Goal: Task Accomplishment & Management: Manage account settings

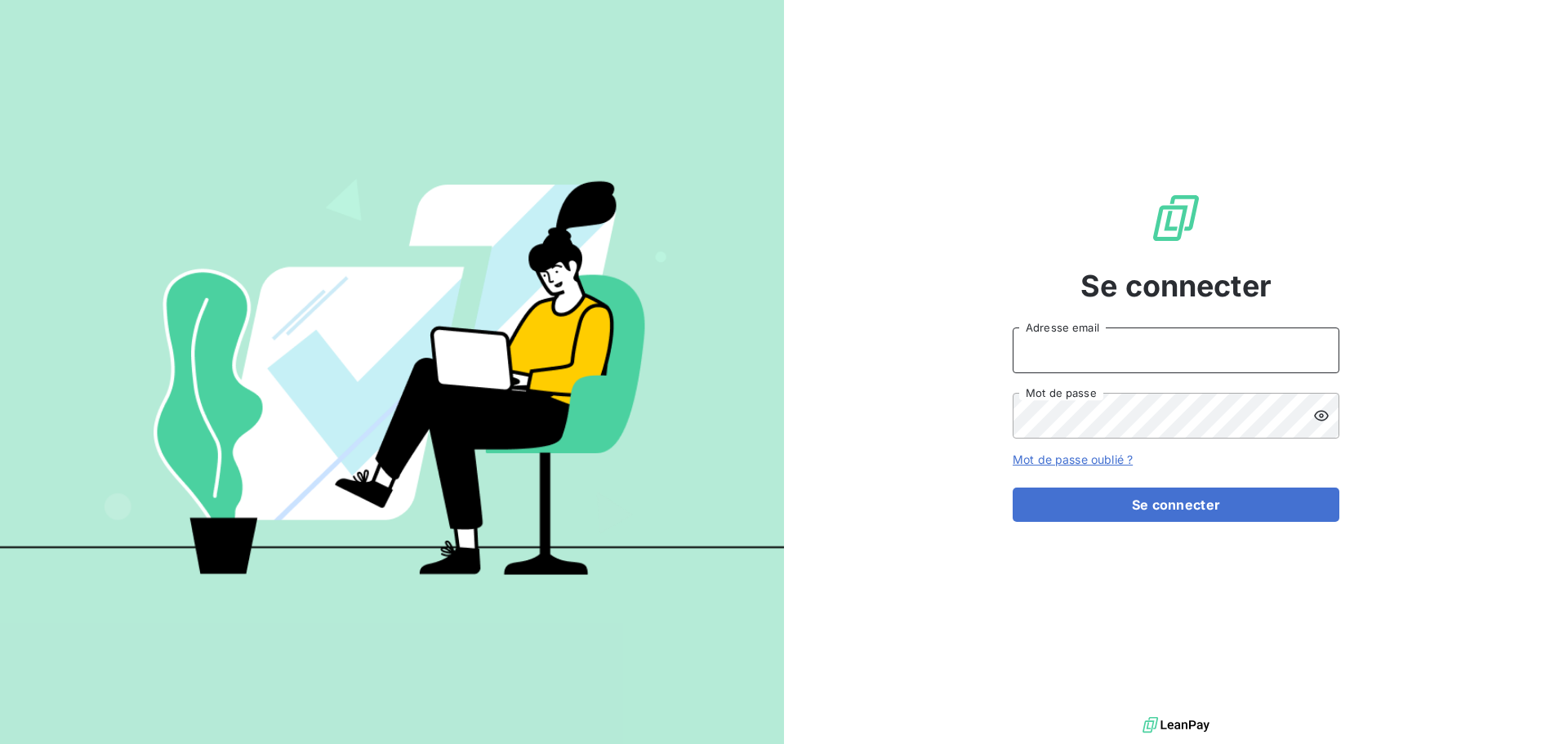
type input "[EMAIL_ADDRESS][DOMAIN_NAME]"
click at [1182, 364] on input "[EMAIL_ADDRESS][DOMAIN_NAME]" at bounding box center [1176, 350] width 326 height 46
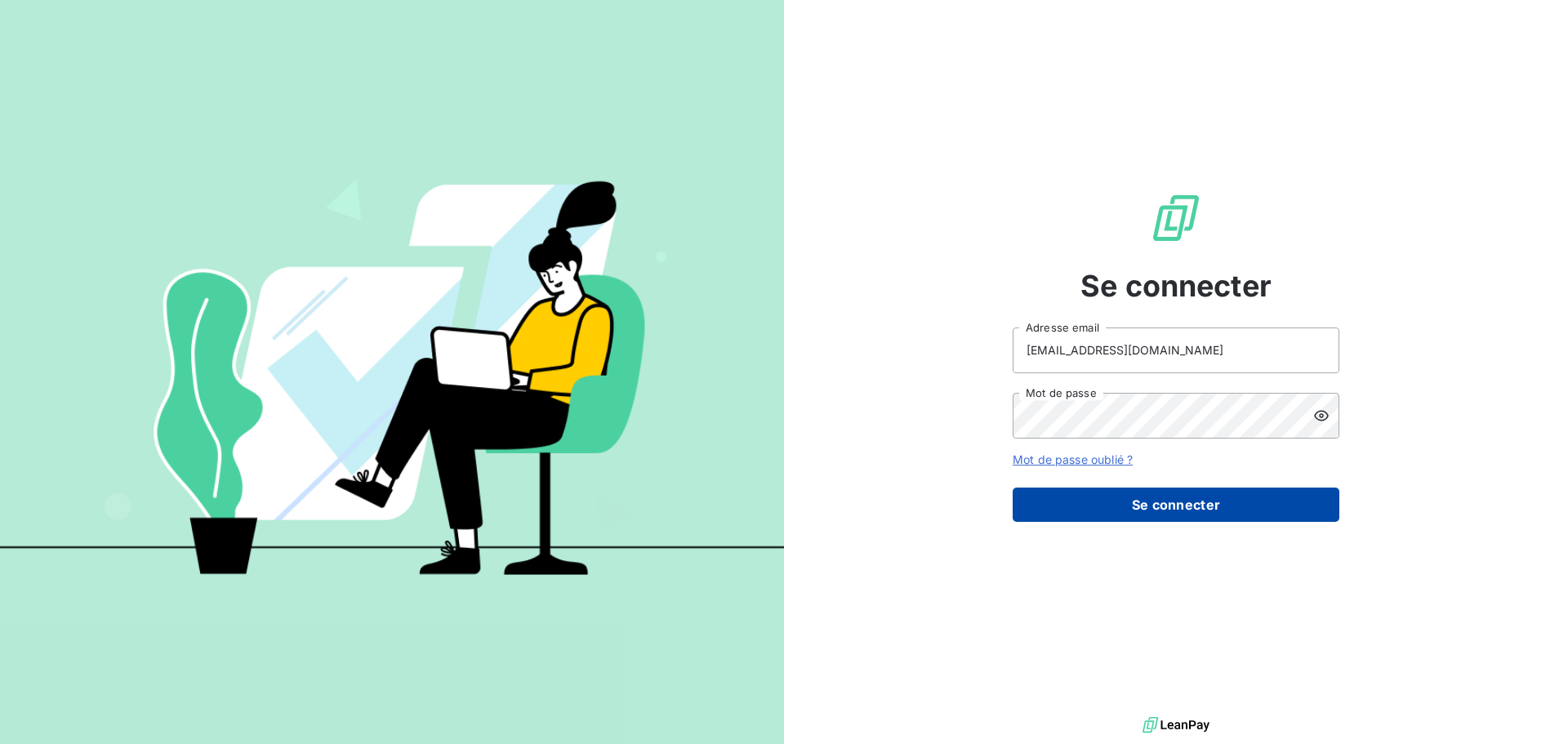
click at [1165, 503] on button "Se connecter" at bounding box center [1176, 504] width 326 height 34
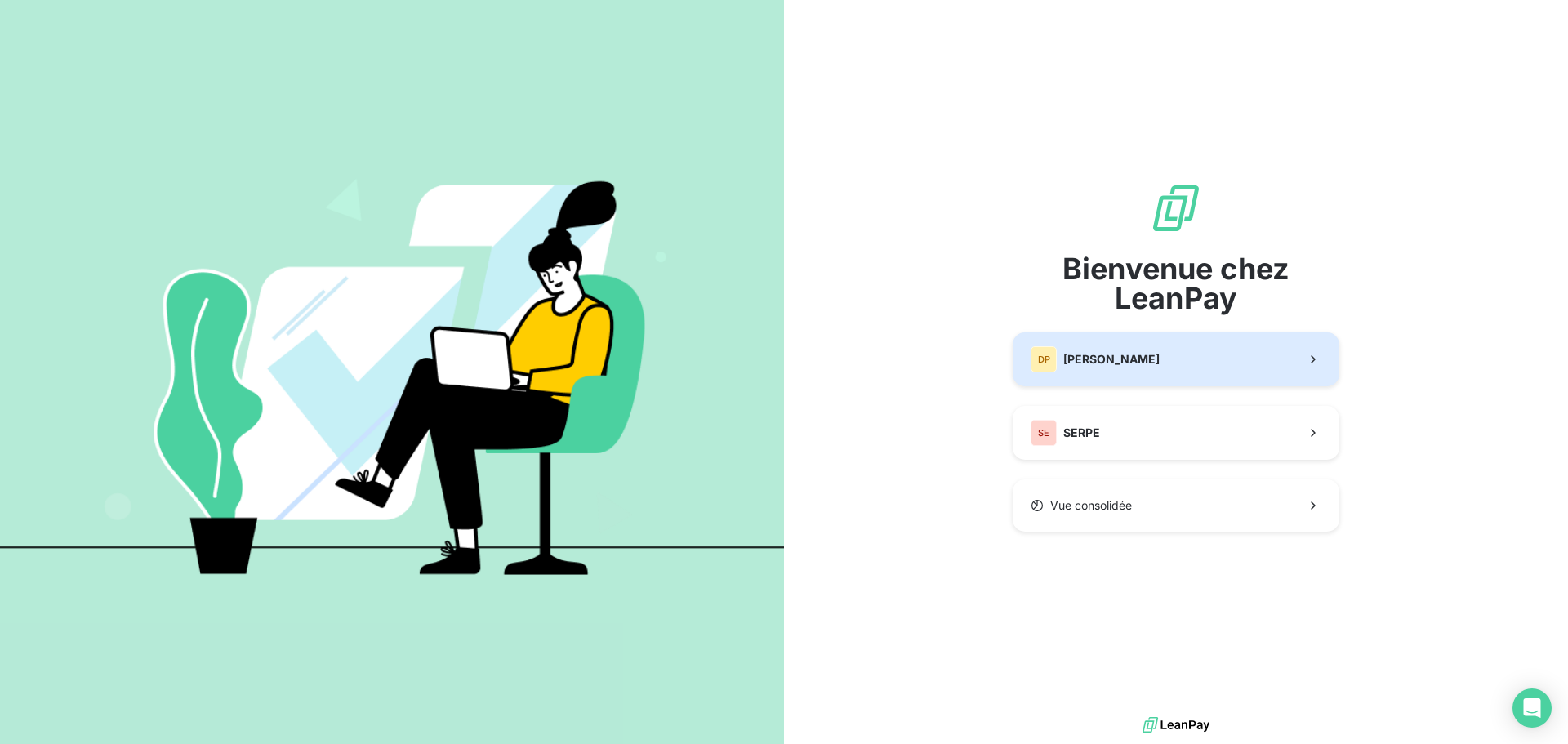
click at [1224, 359] on button "DP [PERSON_NAME]" at bounding box center [1176, 359] width 326 height 54
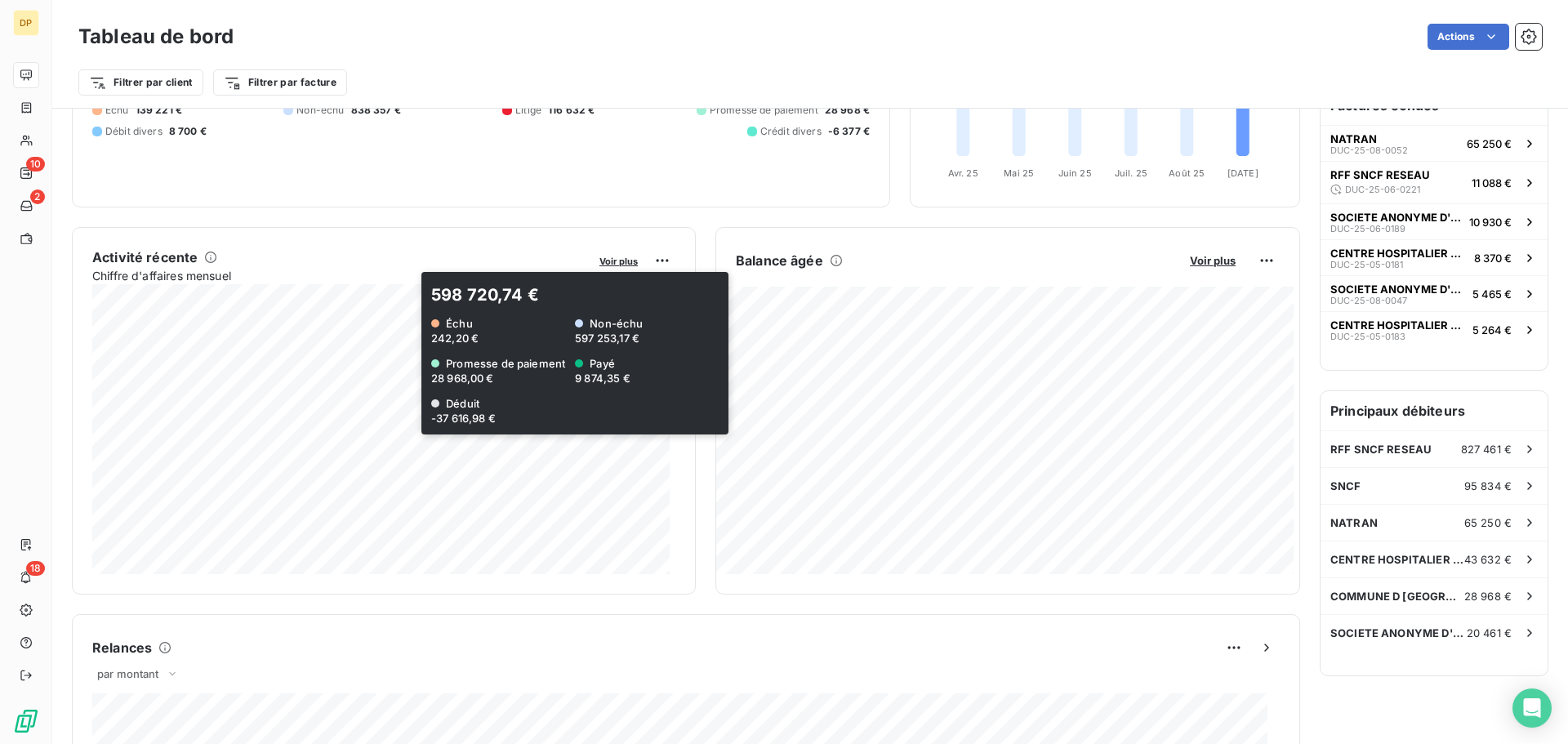
scroll to position [436, 0]
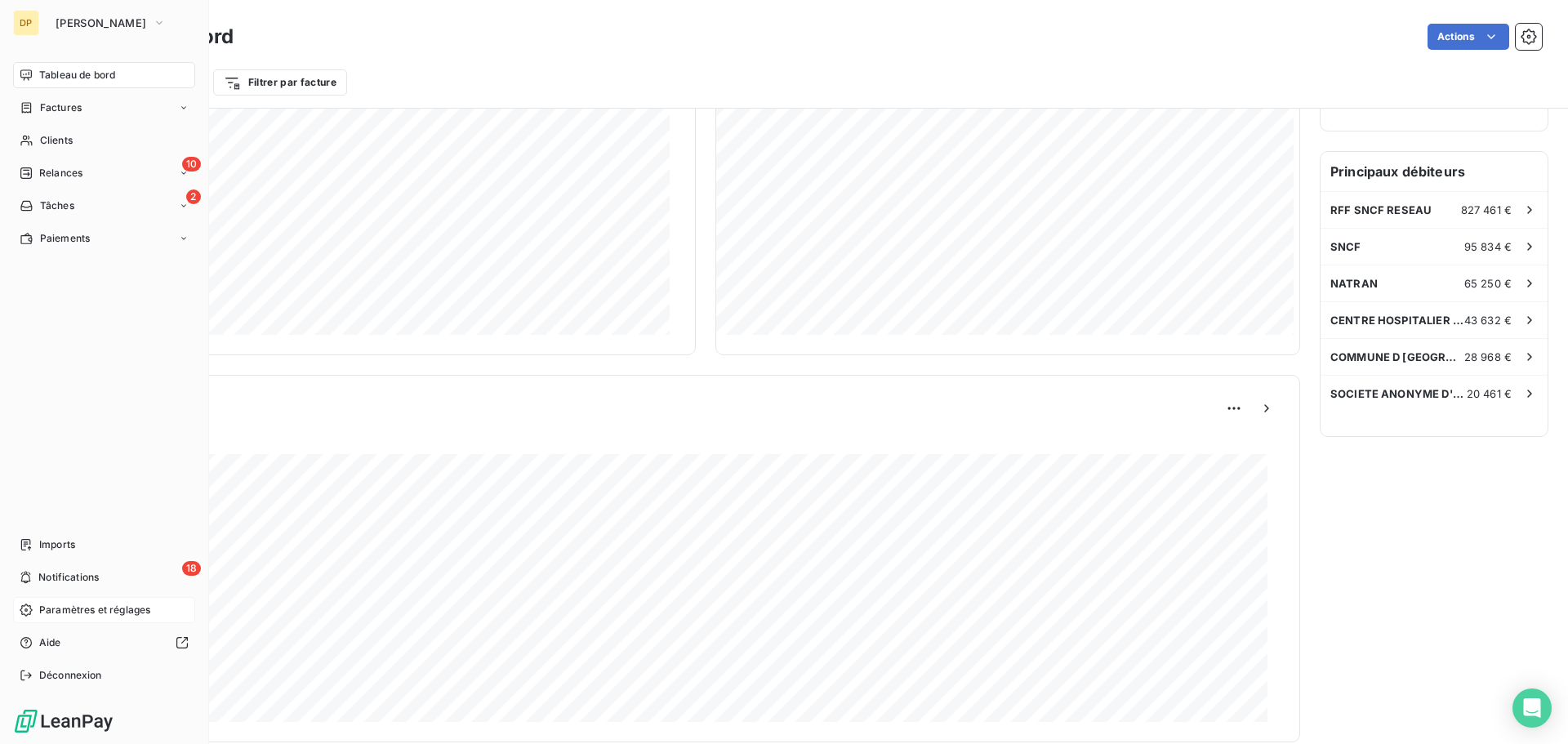
click at [27, 605] on icon at bounding box center [26, 609] width 12 height 12
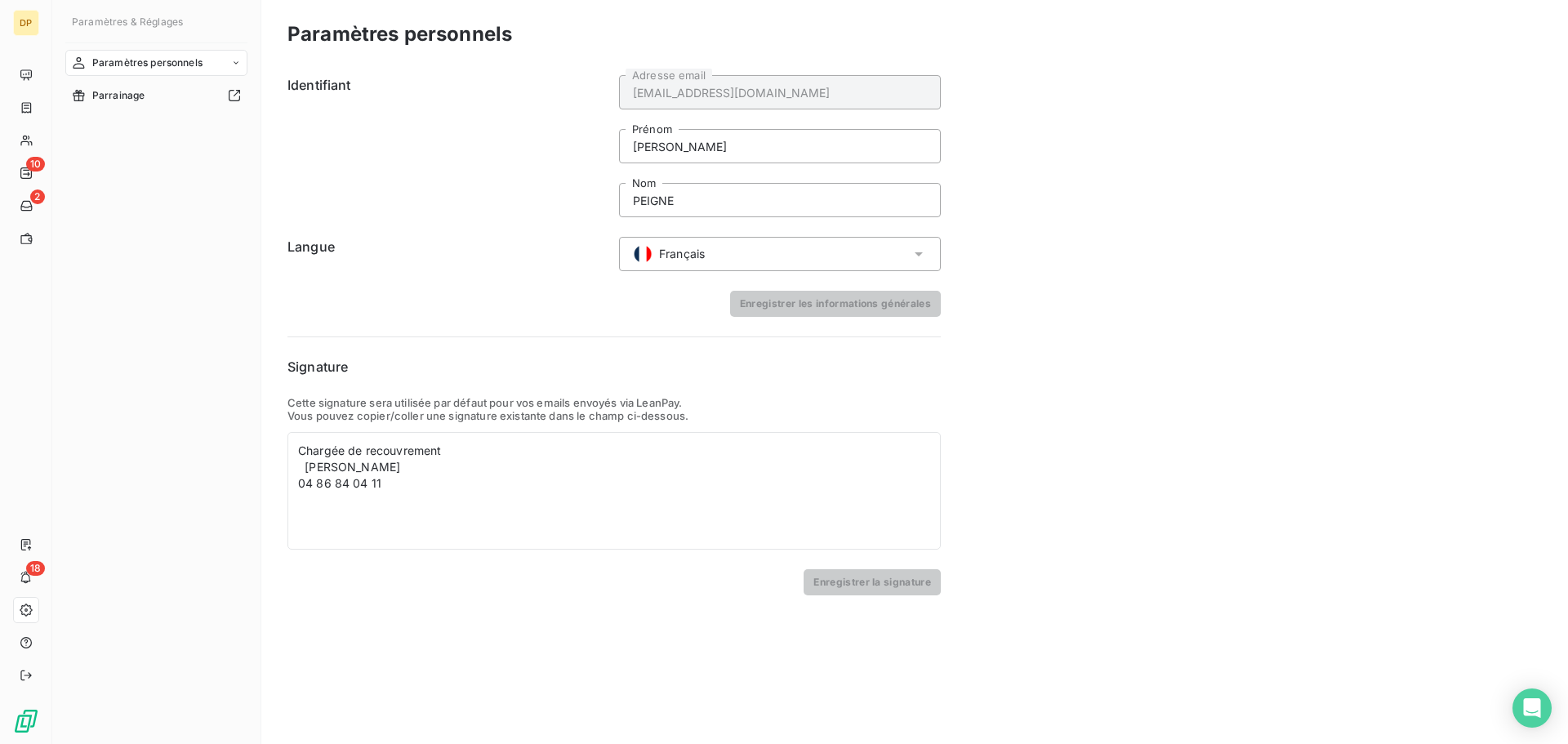
click at [176, 63] on span "Paramètres personnels" at bounding box center [147, 63] width 110 height 15
click at [179, 126] on span "Centre de notifications" at bounding box center [145, 128] width 107 height 15
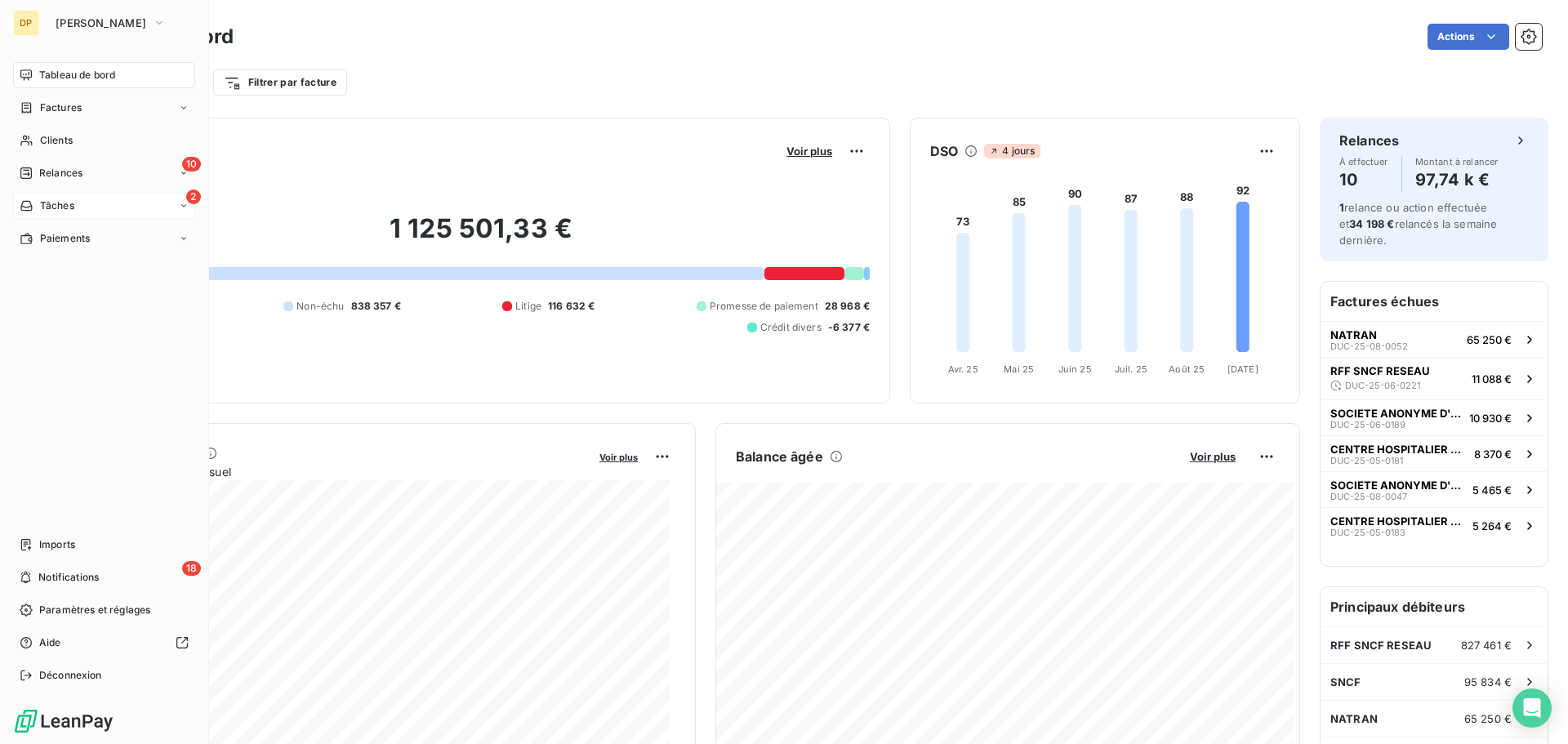
click at [54, 209] on span "Tâches" at bounding box center [57, 206] width 34 height 15
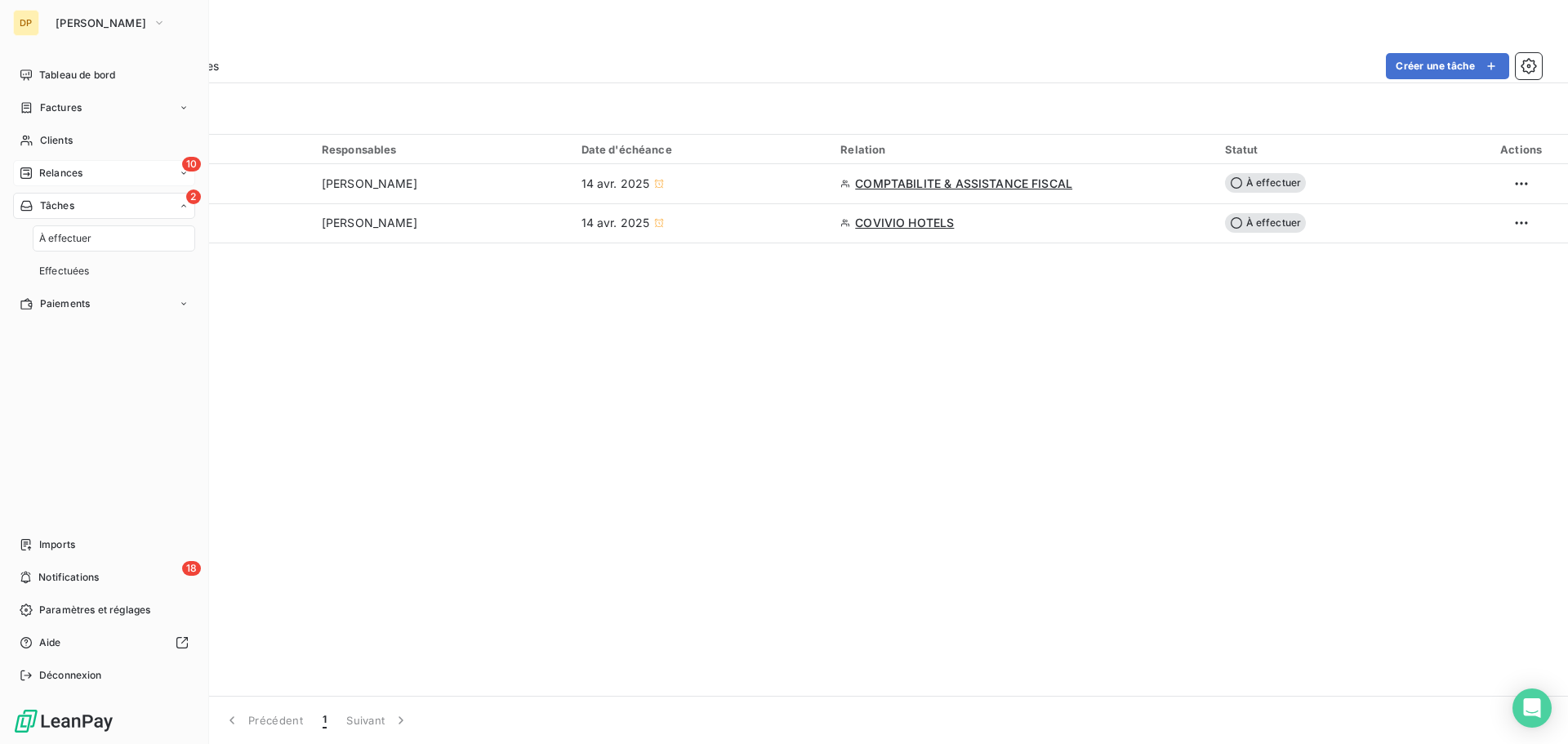
click at [73, 167] on span "Relances" at bounding box center [61, 173] width 43 height 15
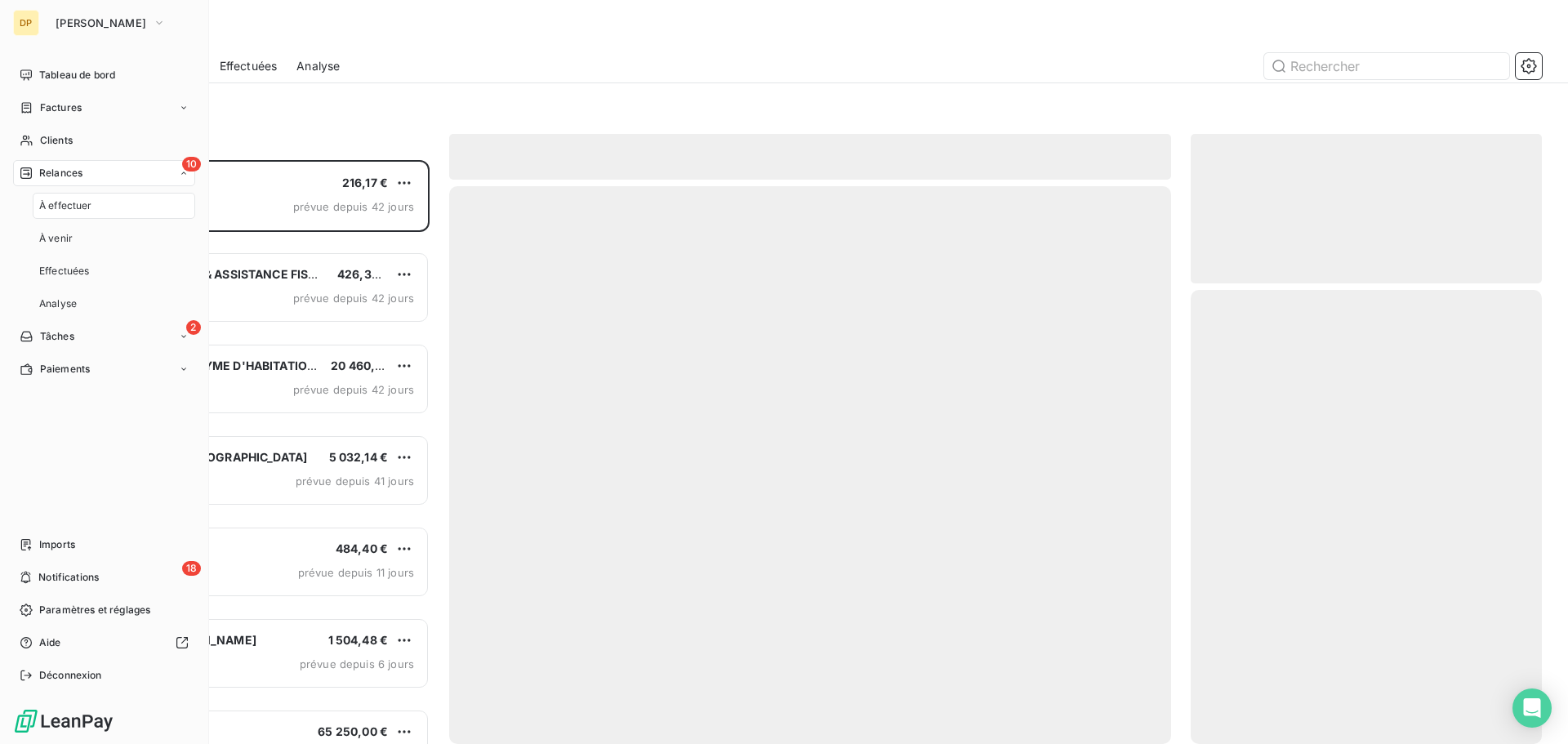
scroll to position [572, 339]
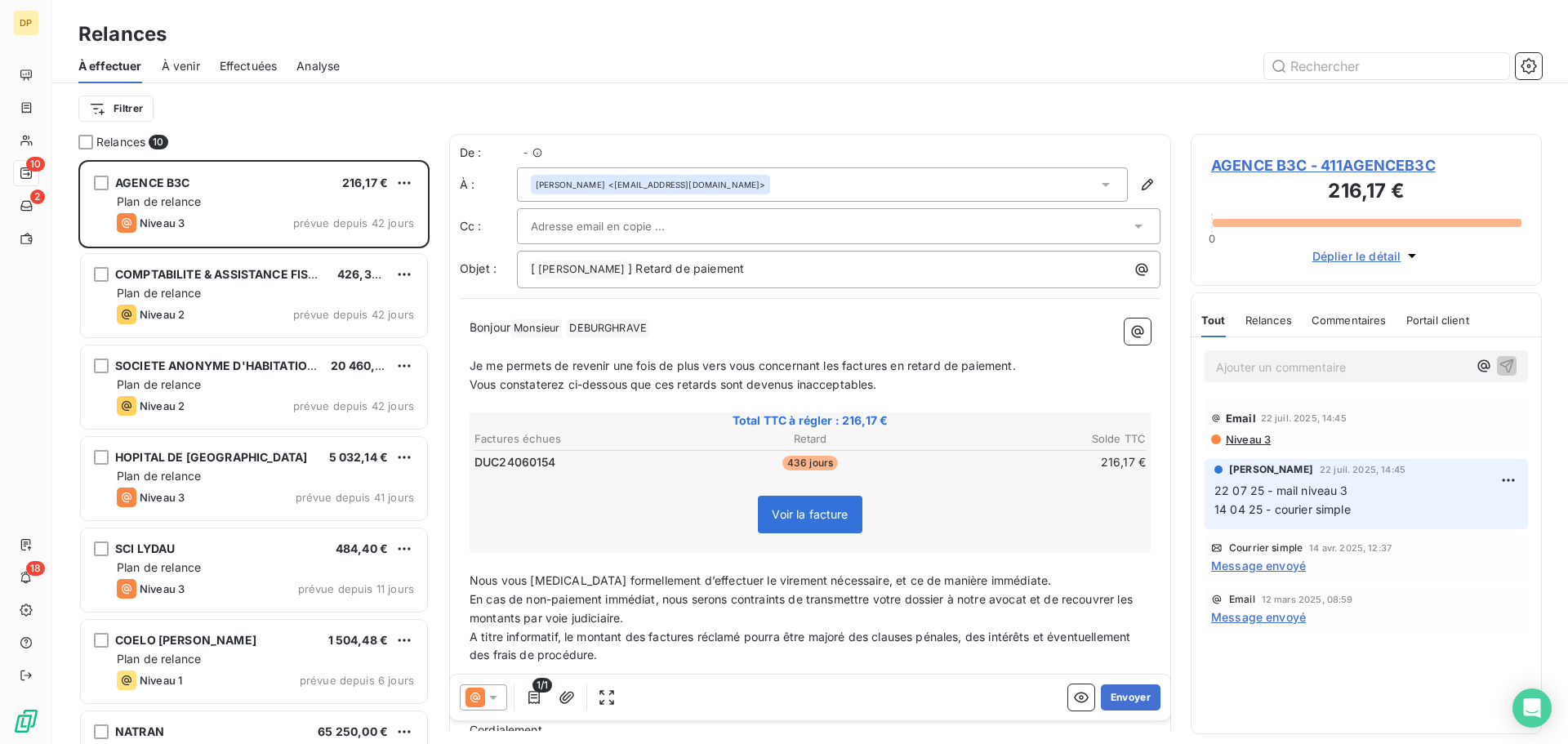
click at [544, 76] on div at bounding box center [951, 66] width 1182 height 26
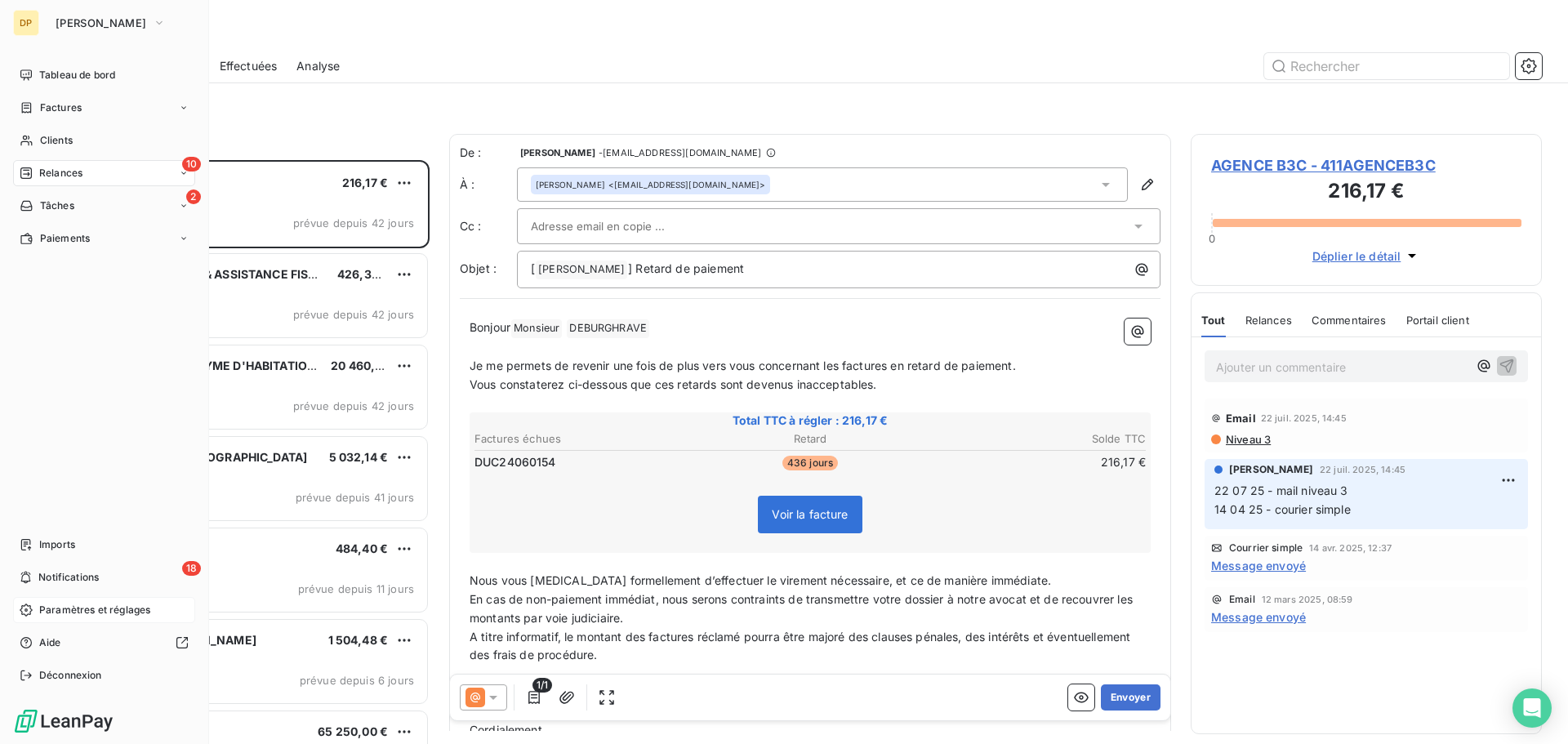
click at [122, 618] on div "Paramètres et réglages" at bounding box center [104, 609] width 182 height 26
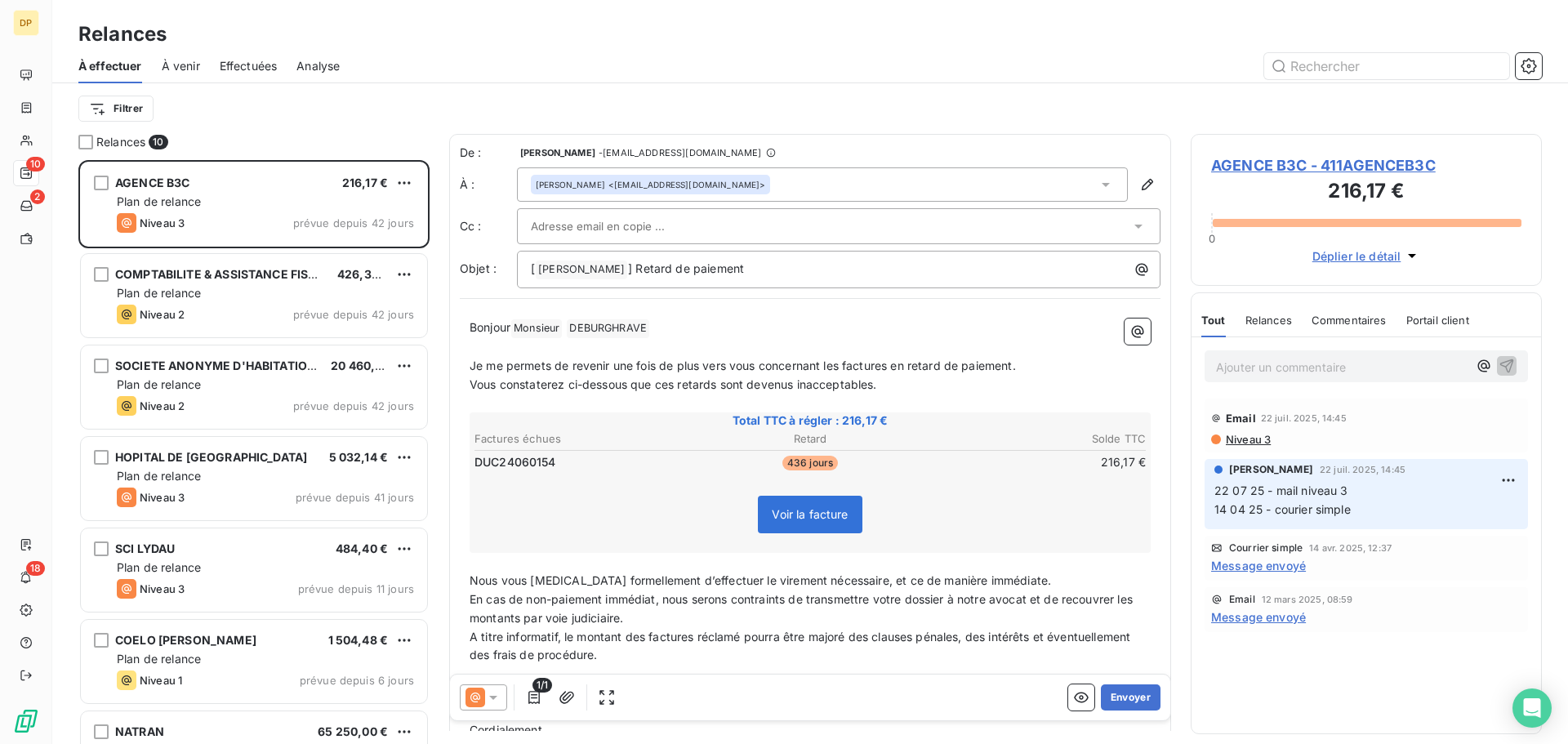
scroll to position [572, 339]
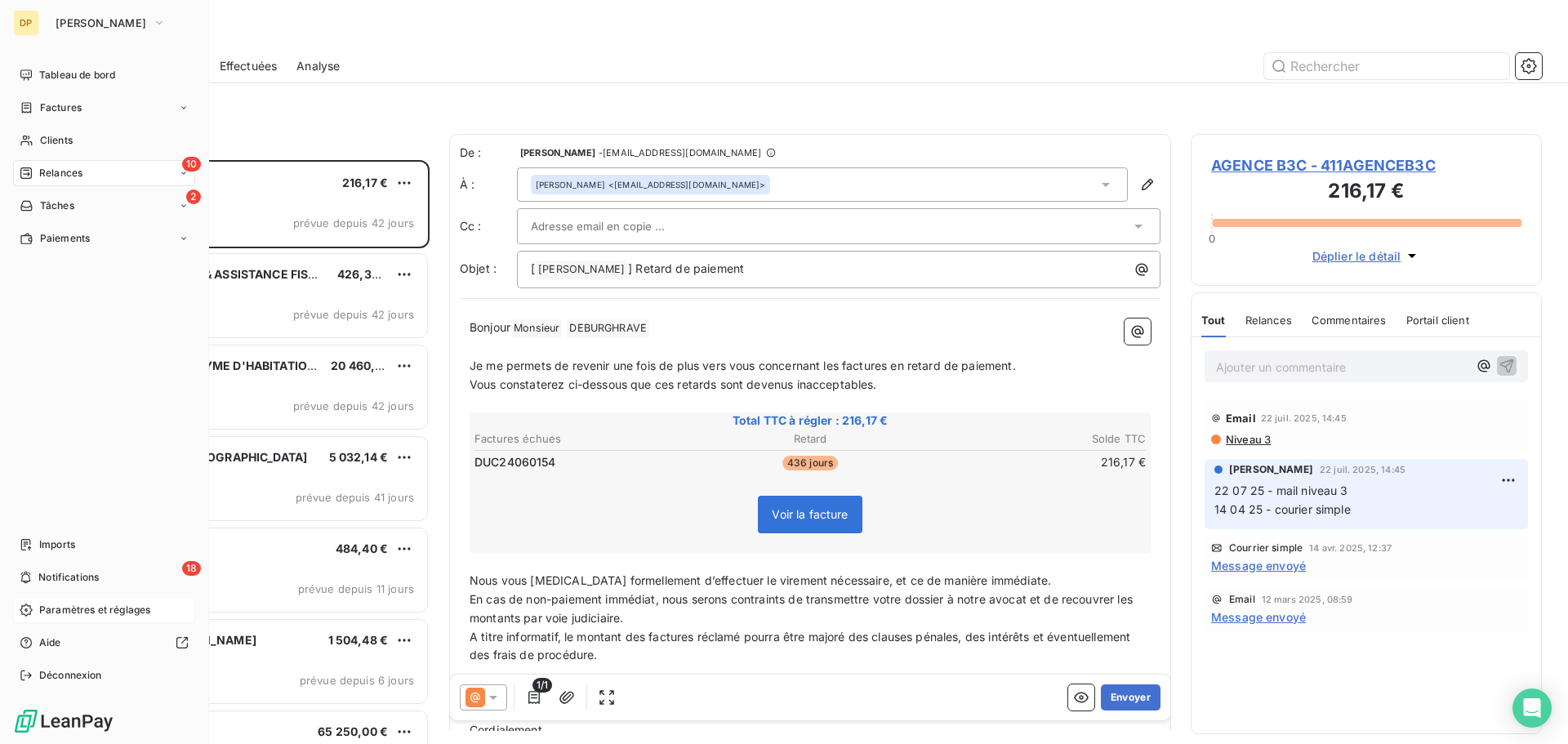
click at [77, 603] on span "Paramètres et réglages" at bounding box center [94, 610] width 111 height 15
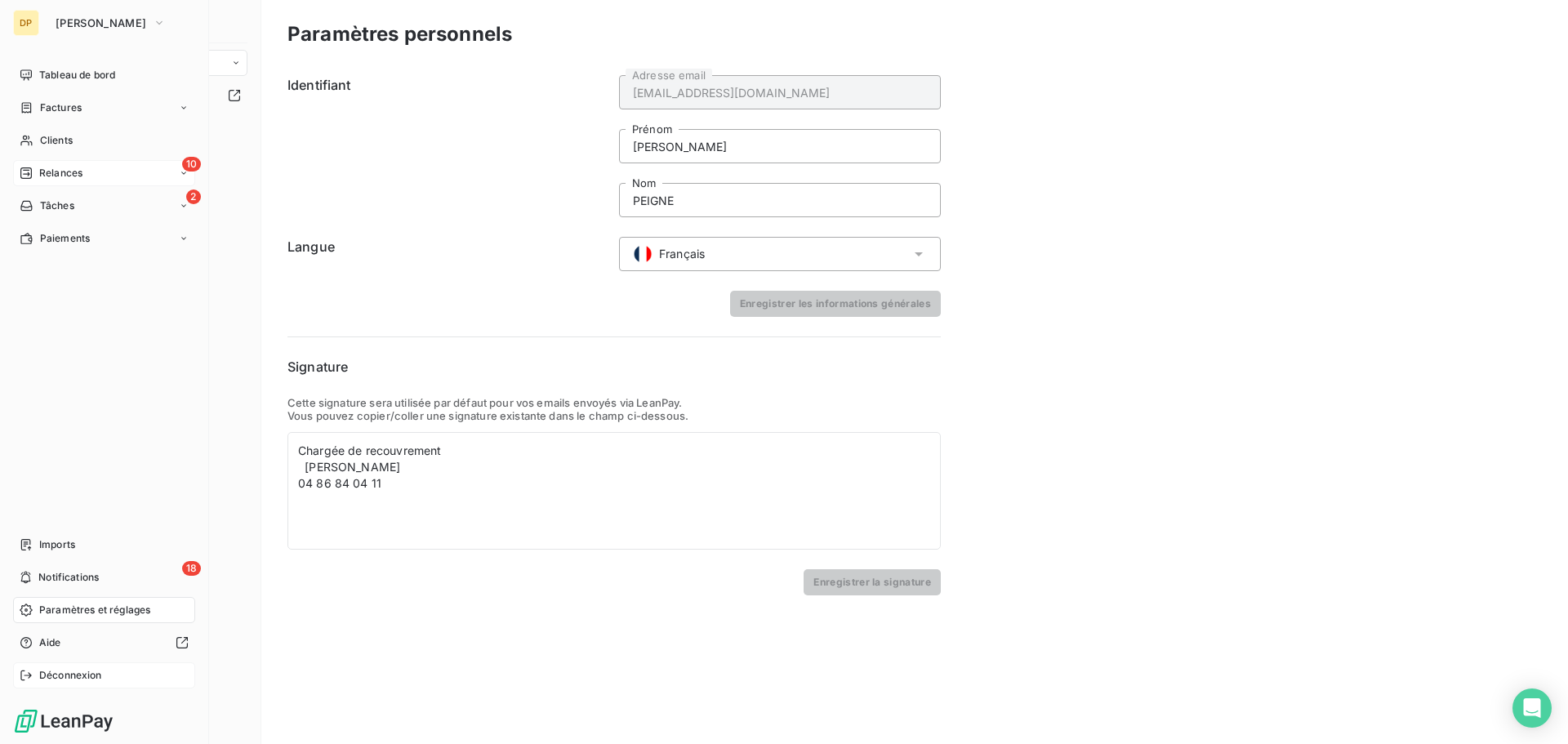
click at [111, 681] on div "Déconnexion" at bounding box center [104, 675] width 182 height 26
